Goal: Navigation & Orientation: Go to known website

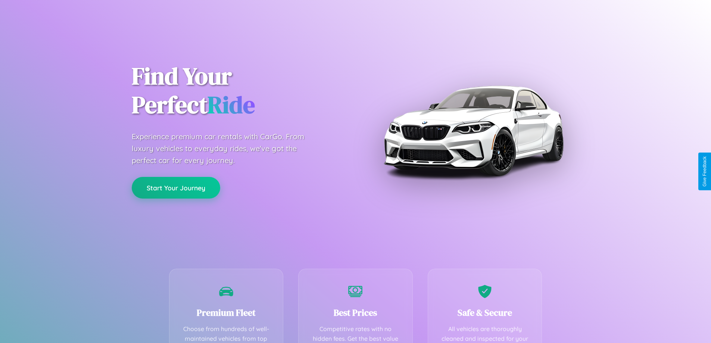
click at [176, 188] on button "Start Your Journey" at bounding box center [176, 188] width 89 height 22
click at [176, 187] on button "Start Your Journey" at bounding box center [176, 188] width 89 height 22
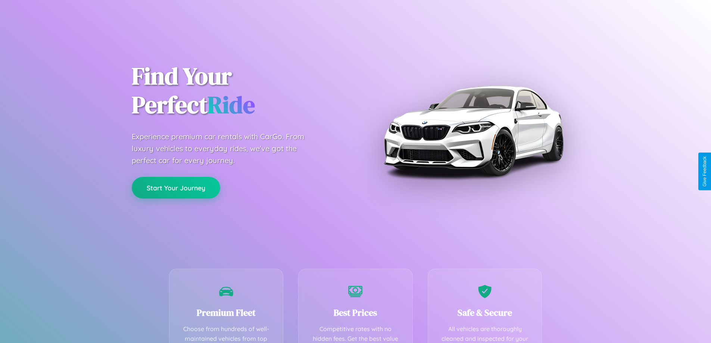
click at [176, 187] on button "Start Your Journey" at bounding box center [176, 188] width 89 height 22
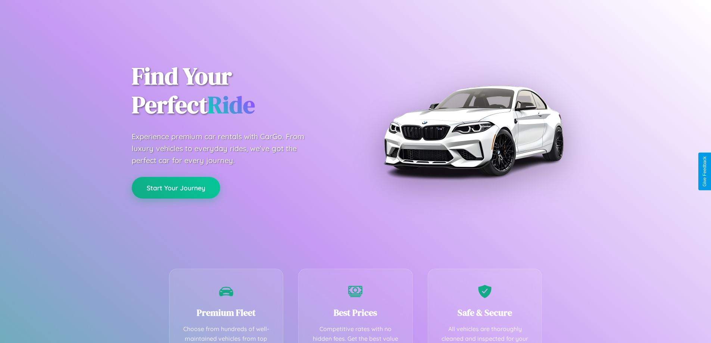
click at [176, 187] on button "Start Your Journey" at bounding box center [176, 188] width 89 height 22
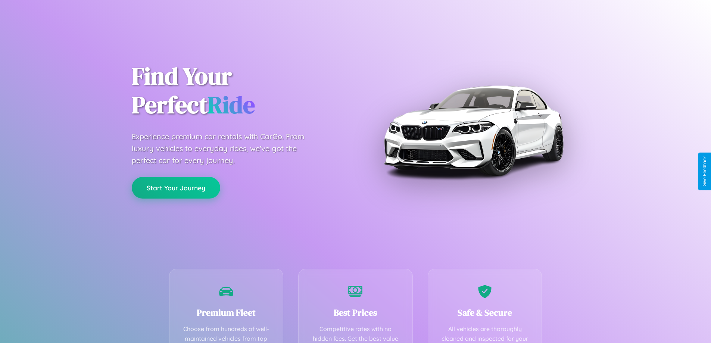
click at [176, 187] on button "Start Your Journey" at bounding box center [176, 188] width 89 height 22
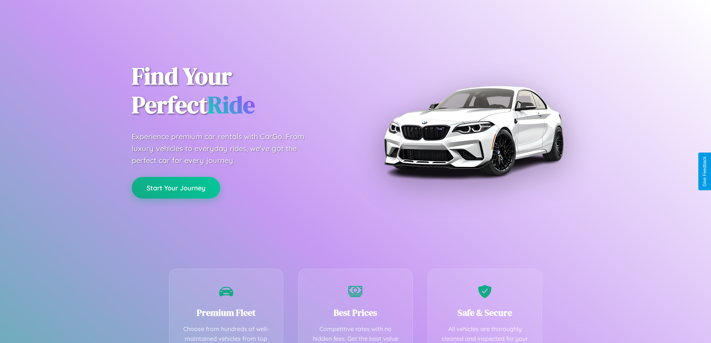
click at [176, 187] on button "Start Your Journey" at bounding box center [176, 188] width 89 height 22
